Goal: Navigation & Orientation: Find specific page/section

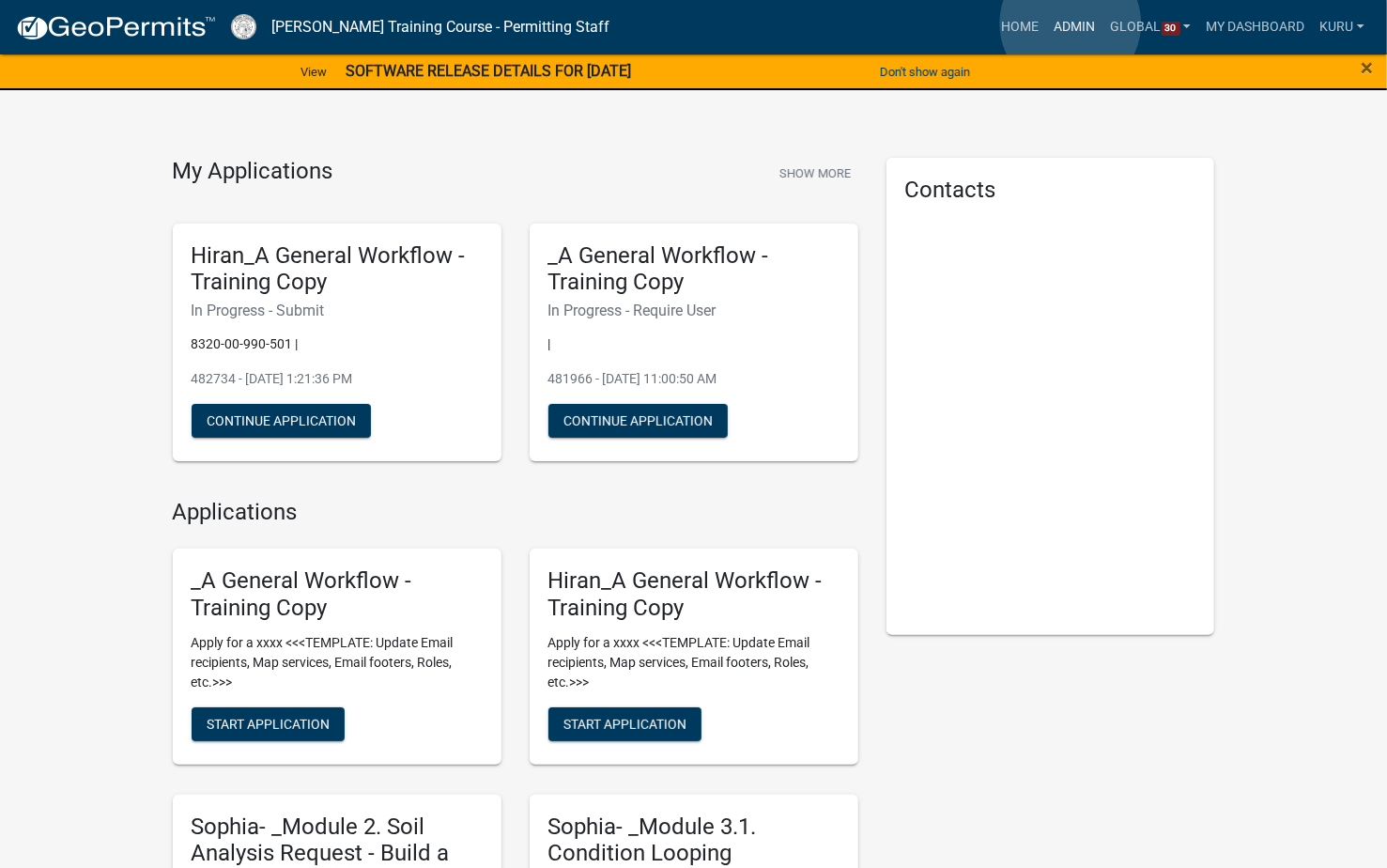
click at [1072, 23] on link "Admin" at bounding box center [1075, 27] width 57 height 36
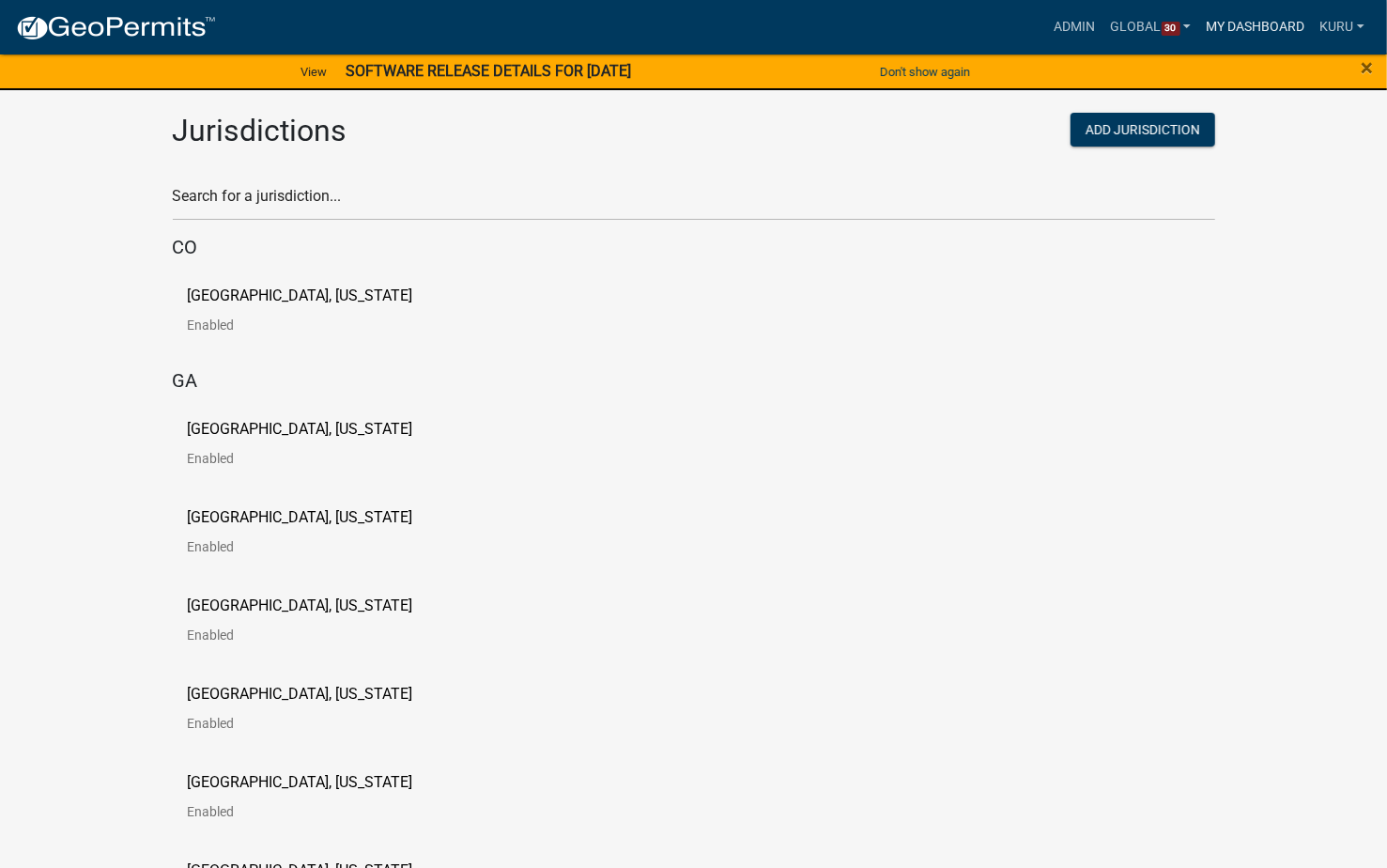
click at [1247, 23] on link "My Dashboard" at bounding box center [1255, 27] width 114 height 36
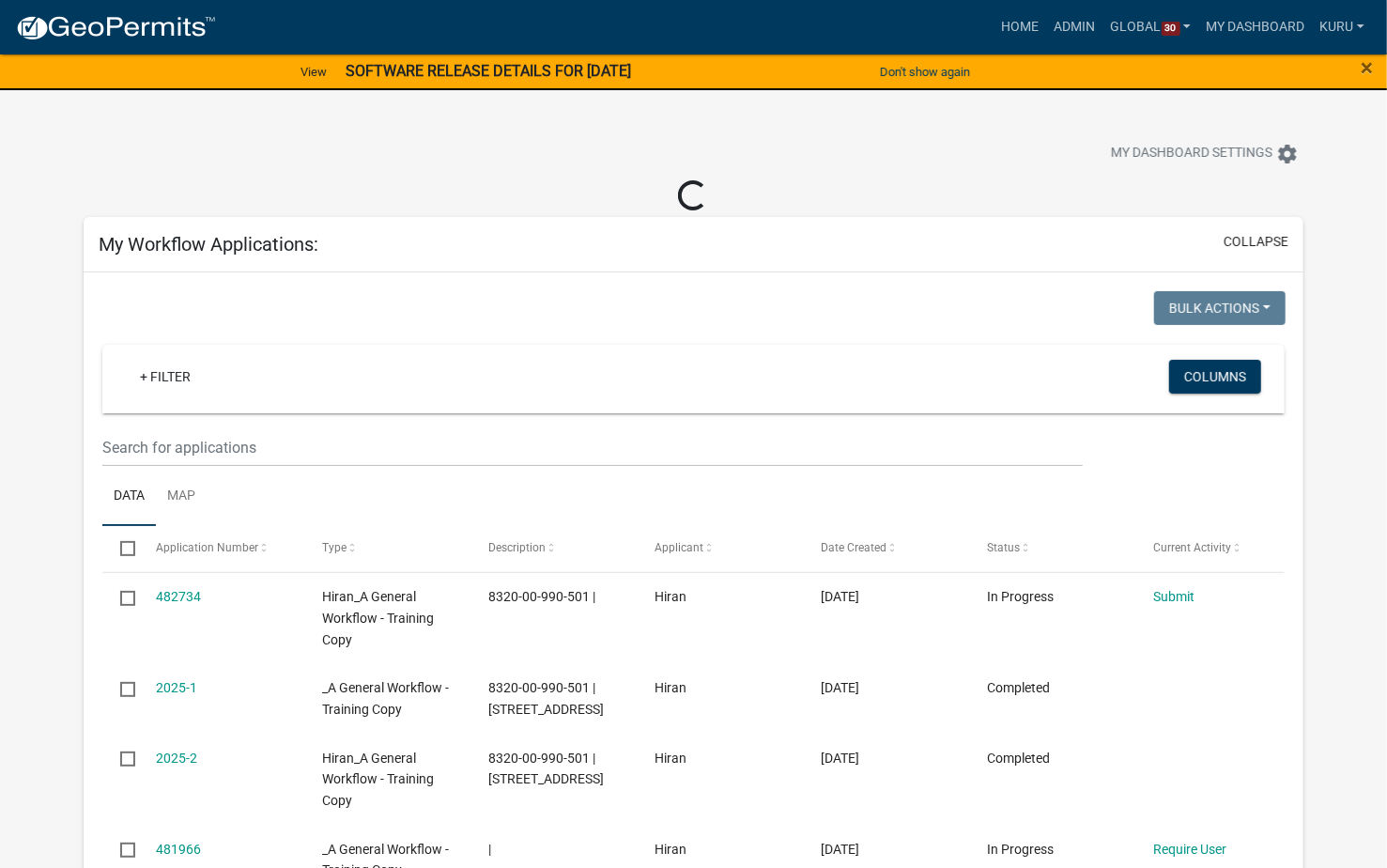
click at [283, 255] on div "My Workflow Applications: collapse" at bounding box center [694, 244] width 1220 height 56
click at [1232, 365] on button "Columns" at bounding box center [1216, 376] width 92 height 34
